Goal: Answer question/provide support: Answer question/provide support

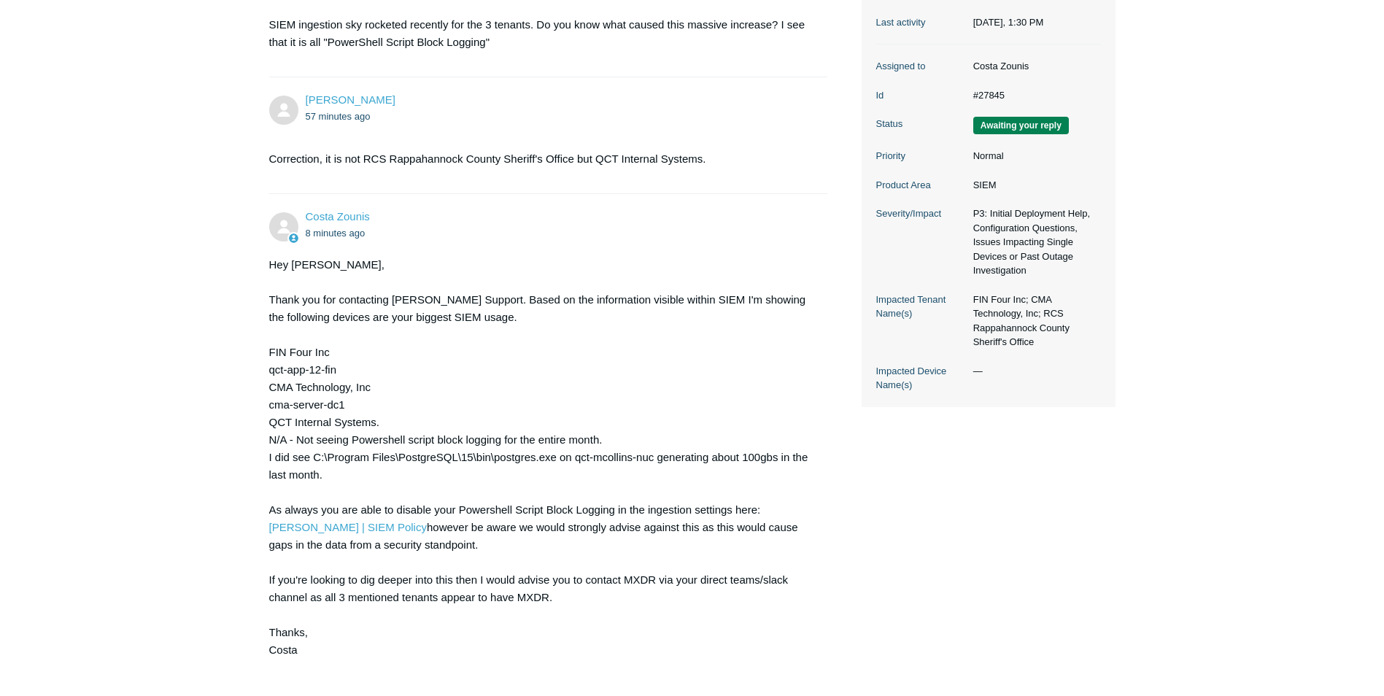
scroll to position [292, 0]
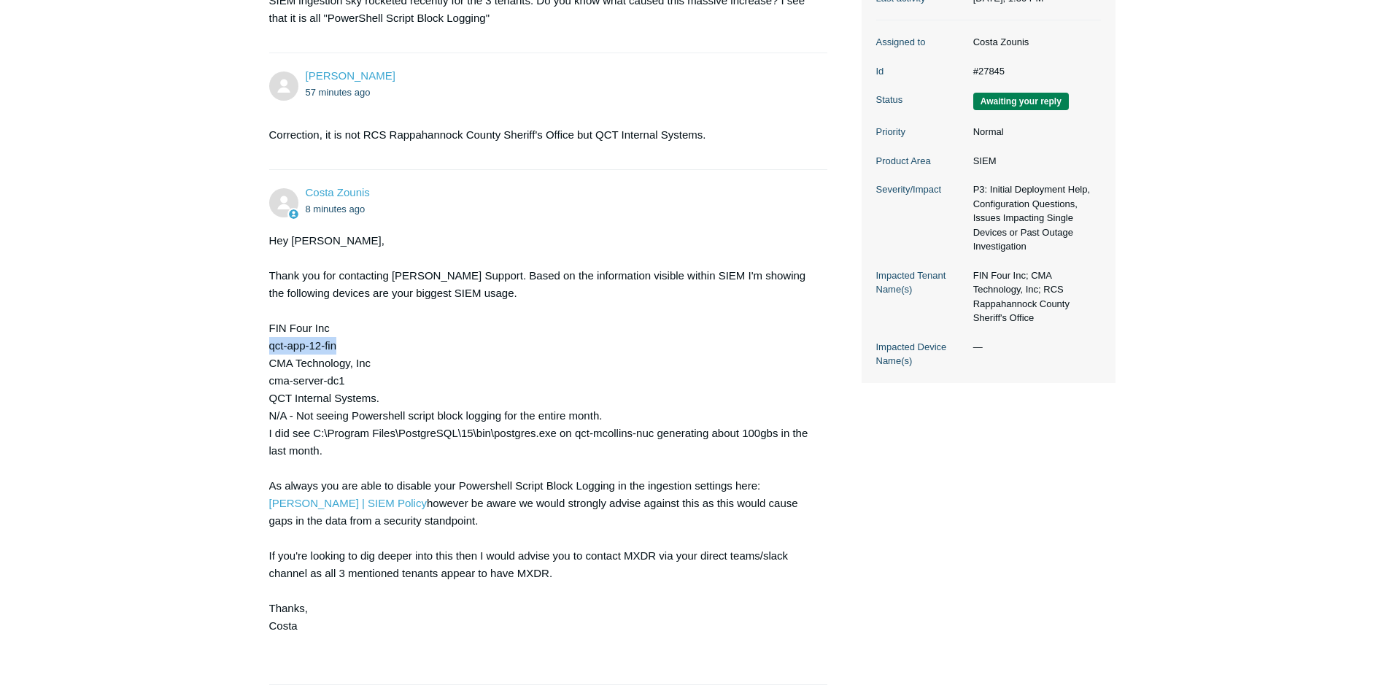
drag, startPoint x: 271, startPoint y: 344, endPoint x: 377, endPoint y: 344, distance: 105.8
click at [377, 344] on div "Hey Nicholas, Thank you for contacting Todyl Support. Based on the information …" at bounding box center [541, 451] width 544 height 438
click at [370, 386] on div "Hey Nicholas, Thank you for contacting Todyl Support. Based on the information …" at bounding box center [541, 451] width 544 height 438
drag, startPoint x: 263, startPoint y: 382, endPoint x: 374, endPoint y: 382, distance: 110.9
click at [373, 382] on main "Requests Contributions Following Todyl Support Center My activities Excessive P…" at bounding box center [692, 272] width 1384 height 1024
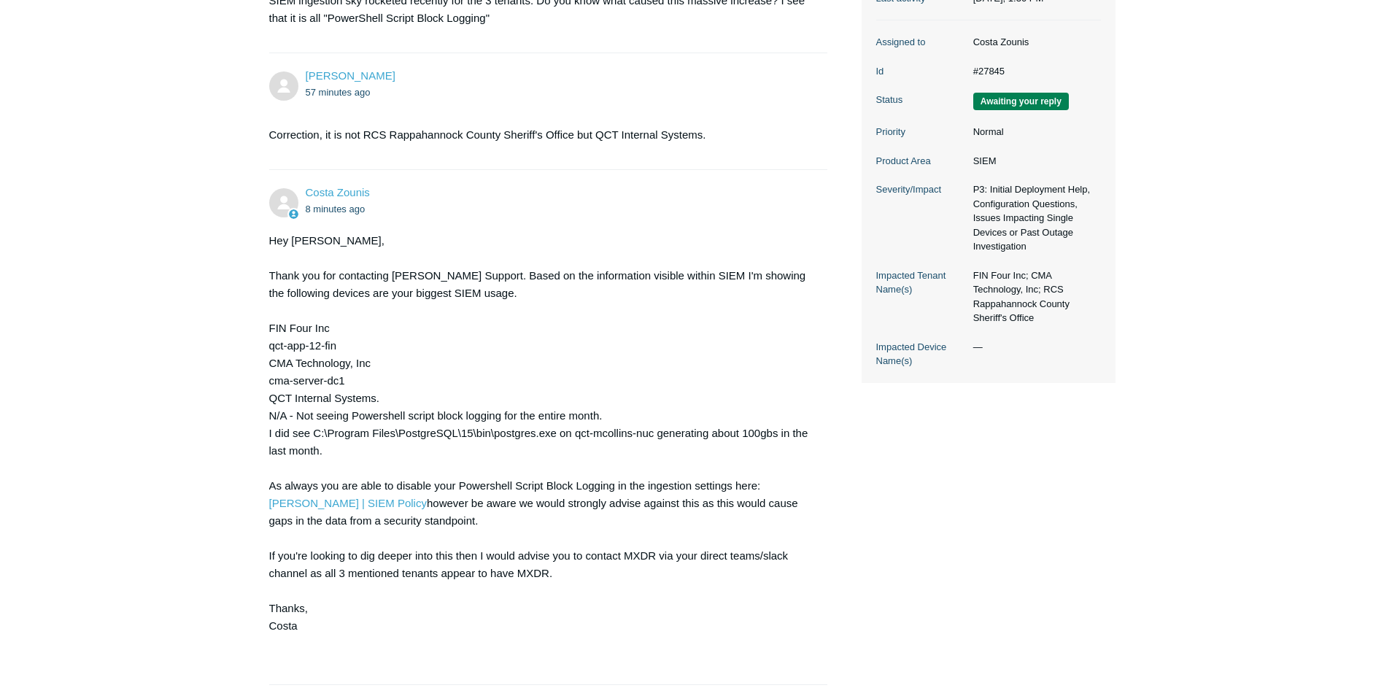
click at [364, 415] on div "Hey Nicholas, Thank you for contacting Todyl Support. Based on the information …" at bounding box center [541, 451] width 544 height 438
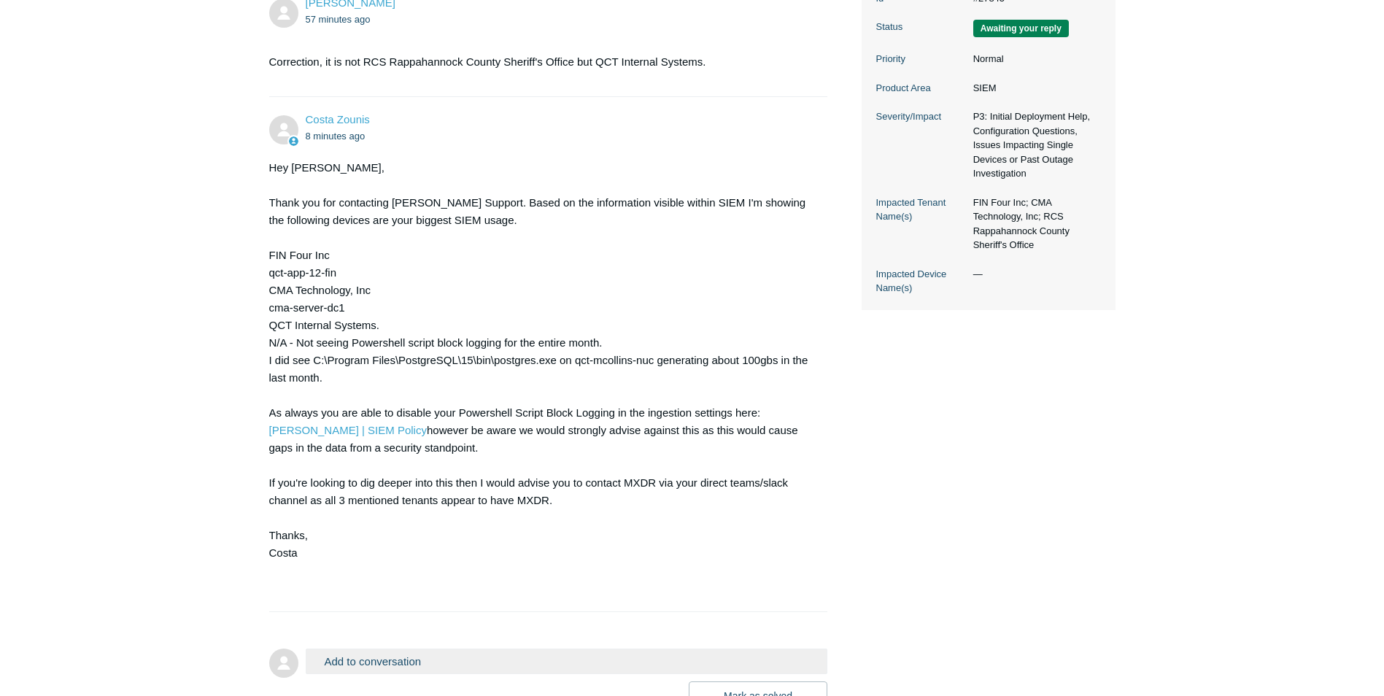
click at [61, 364] on main "Requests Contributions Following Todyl Support Center My activities Excessive P…" at bounding box center [692, 199] width 1384 height 1024
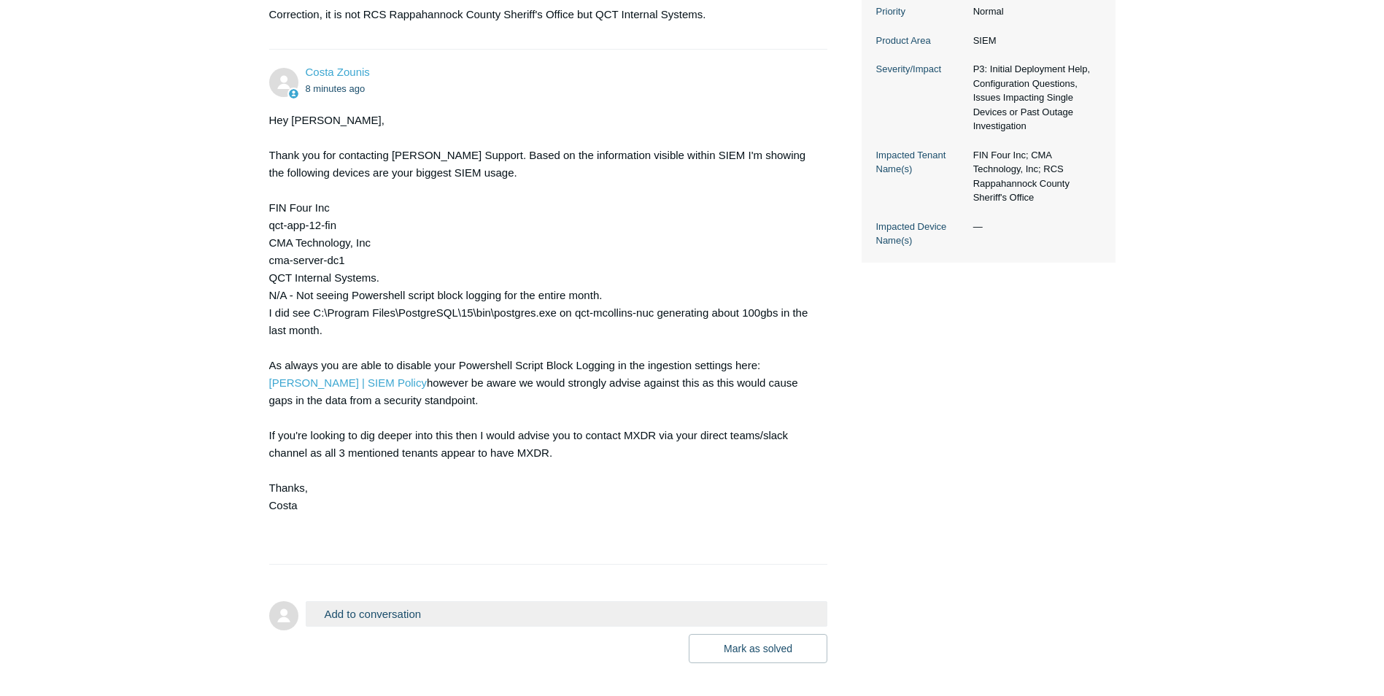
scroll to position [438, 0]
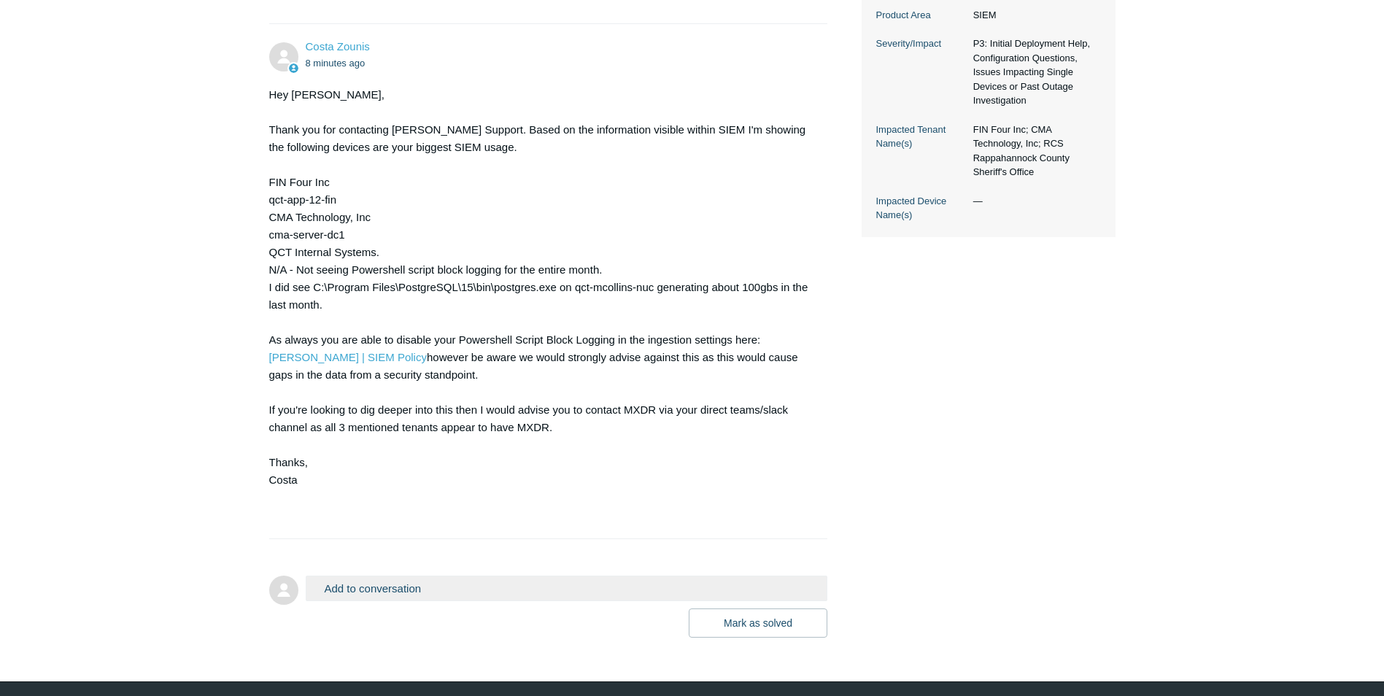
click at [0, 173] on html "Skip to main content Submit a Request Management Portal University Community Kn…" at bounding box center [692, 150] width 1384 height 1177
click at [155, 288] on main "Requests Contributions Following Todyl Support Center My activities Excessive P…" at bounding box center [692, 126] width 1384 height 1024
click at [1252, 72] on main "Requests Contributions Following Todyl Support Center My activities Excessive P…" at bounding box center [692, 126] width 1384 height 1024
click at [0, 358] on html "Skip to main content Submit a Request Management Portal University Community Kn…" at bounding box center [692, 150] width 1384 height 1177
drag, startPoint x: 62, startPoint y: 437, endPoint x: 63, endPoint y: 428, distance: 8.9
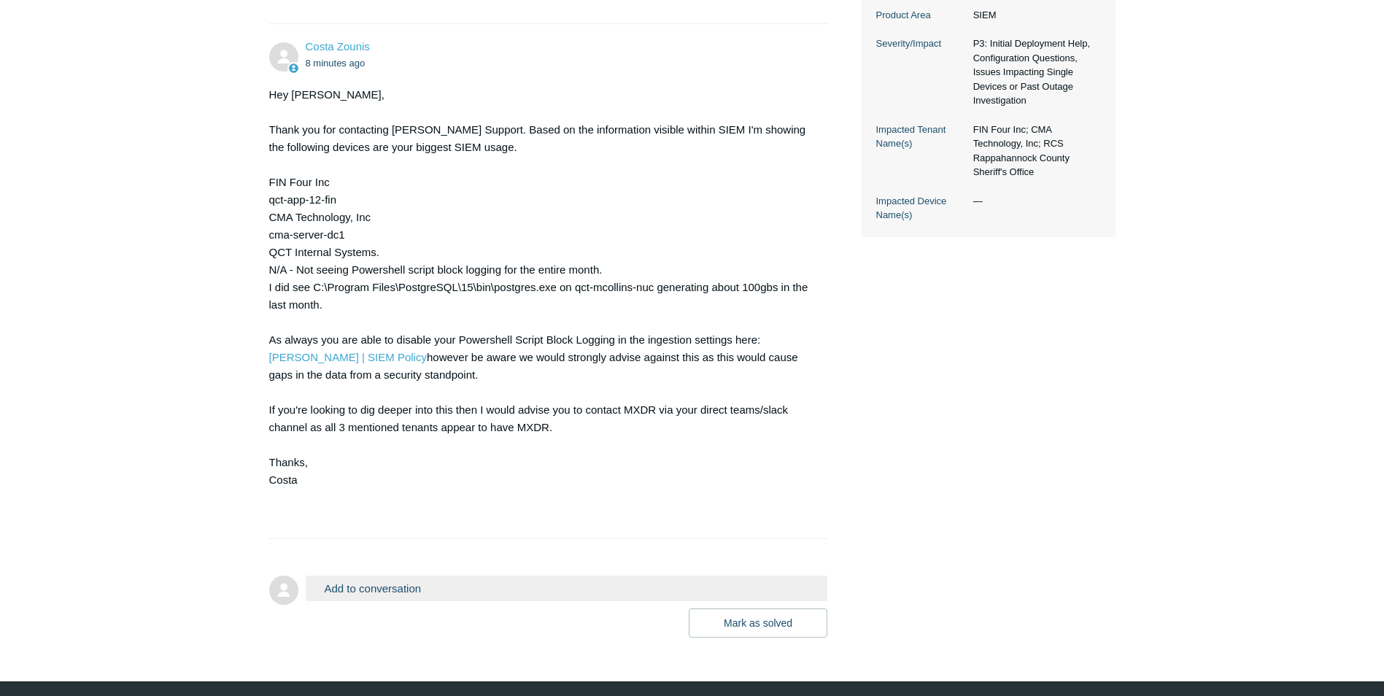
click at [62, 437] on main "Requests Contributions Following Todyl Support Center My activities Excessive P…" at bounding box center [692, 126] width 1384 height 1024
click at [294, 359] on link "[PERSON_NAME] | SIEM Policy" at bounding box center [348, 357] width 158 height 12
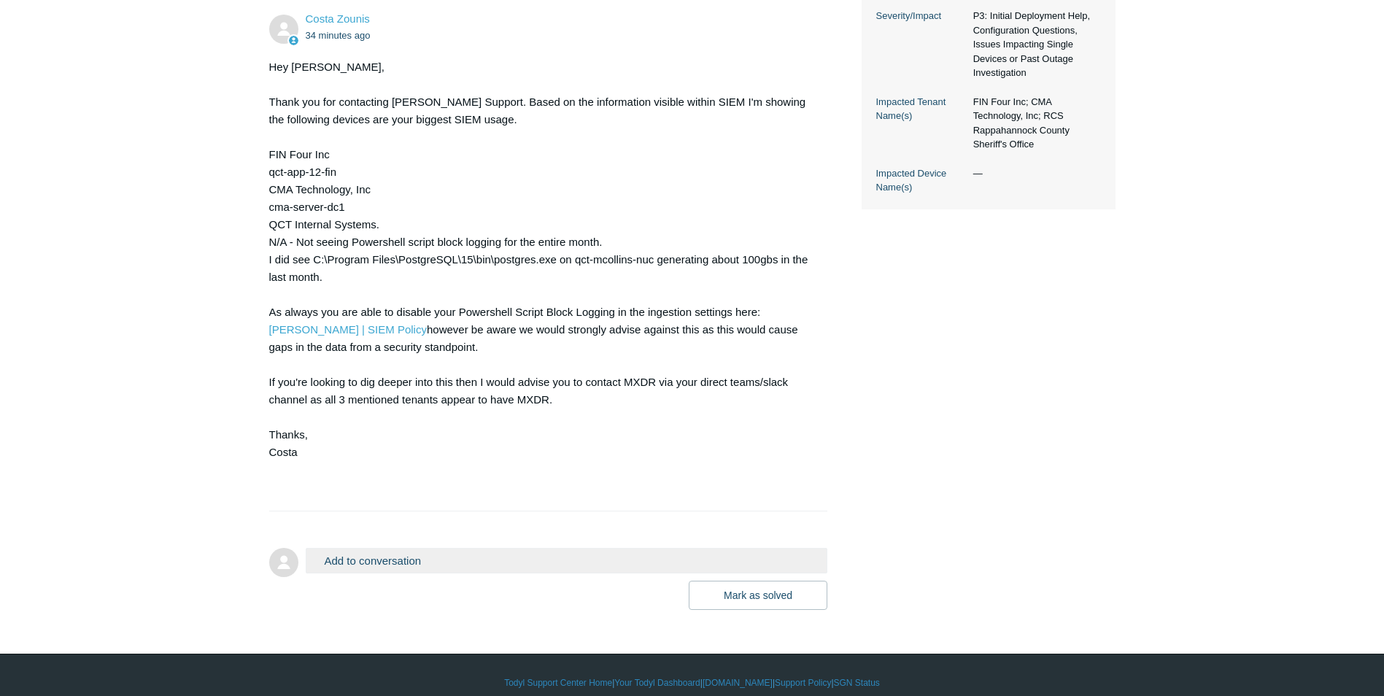
scroll to position [481, 0]
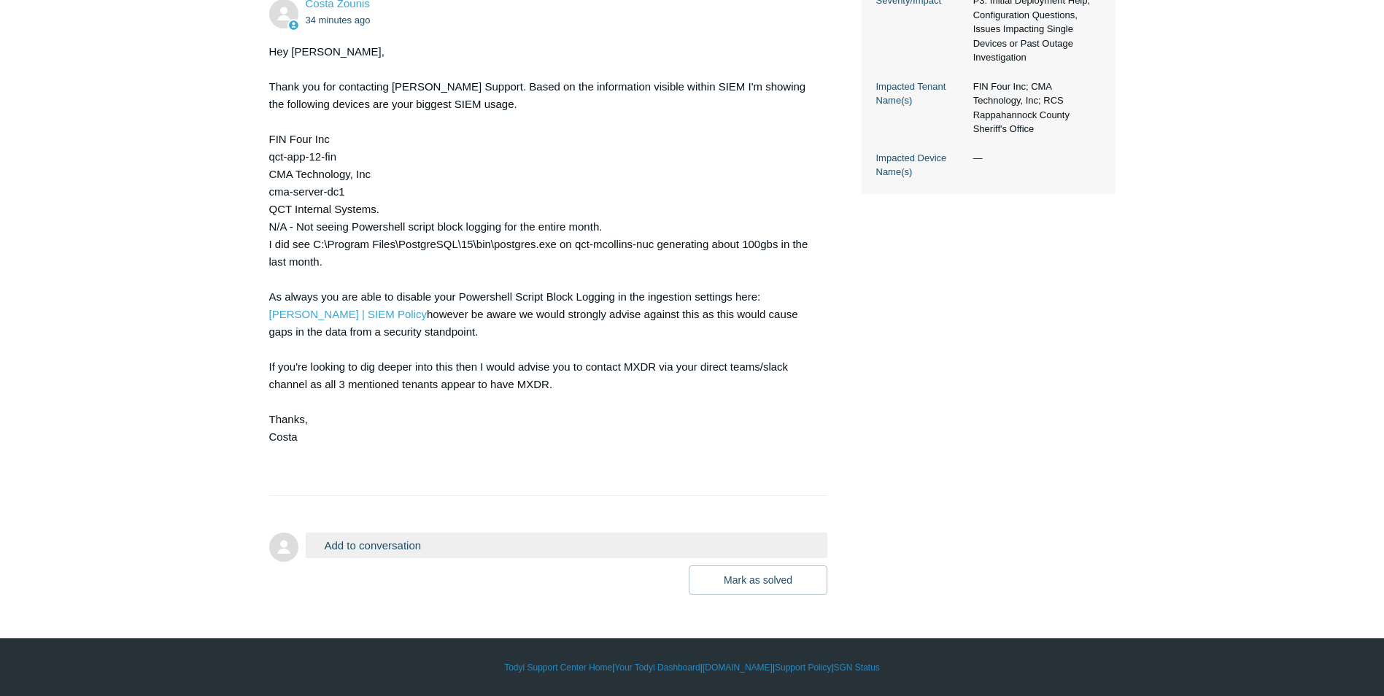
click at [415, 540] on button "Add to conversation" at bounding box center [567, 546] width 523 height 26
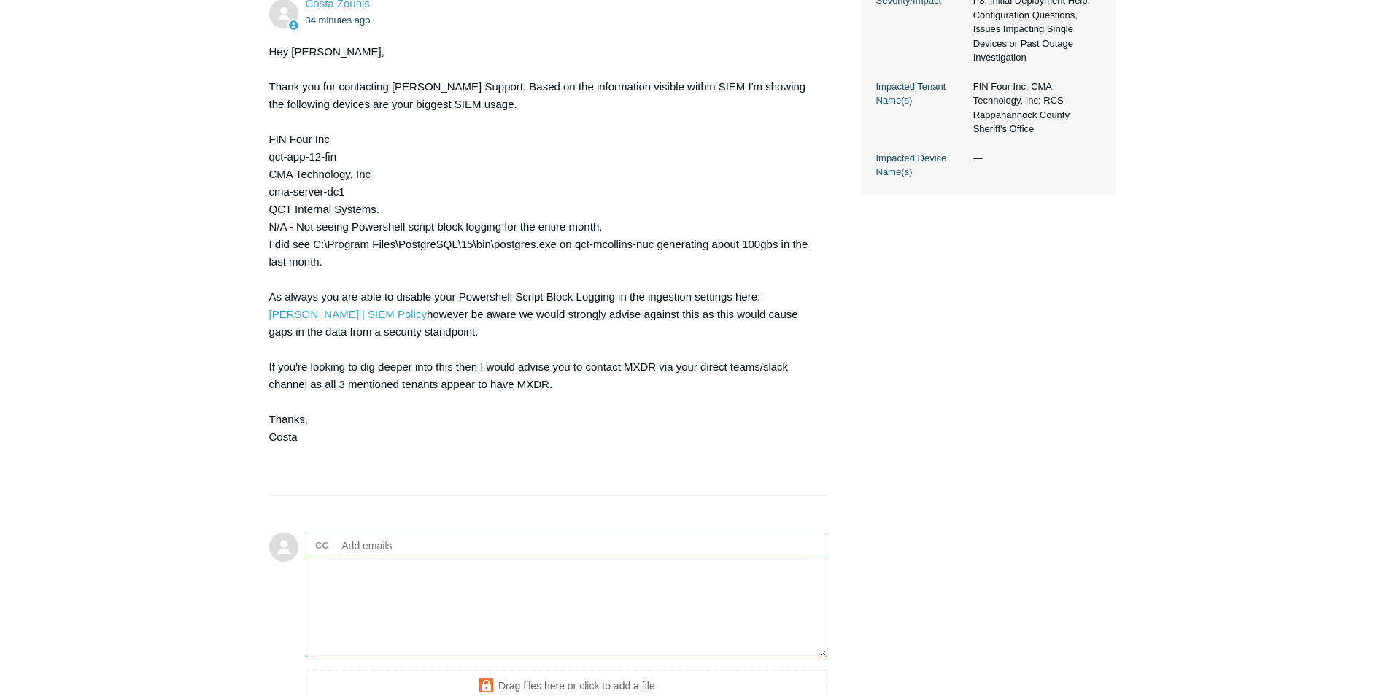
click at [414, 593] on textarea "Add your reply" at bounding box center [567, 609] width 523 height 99
